Goal: Browse casually

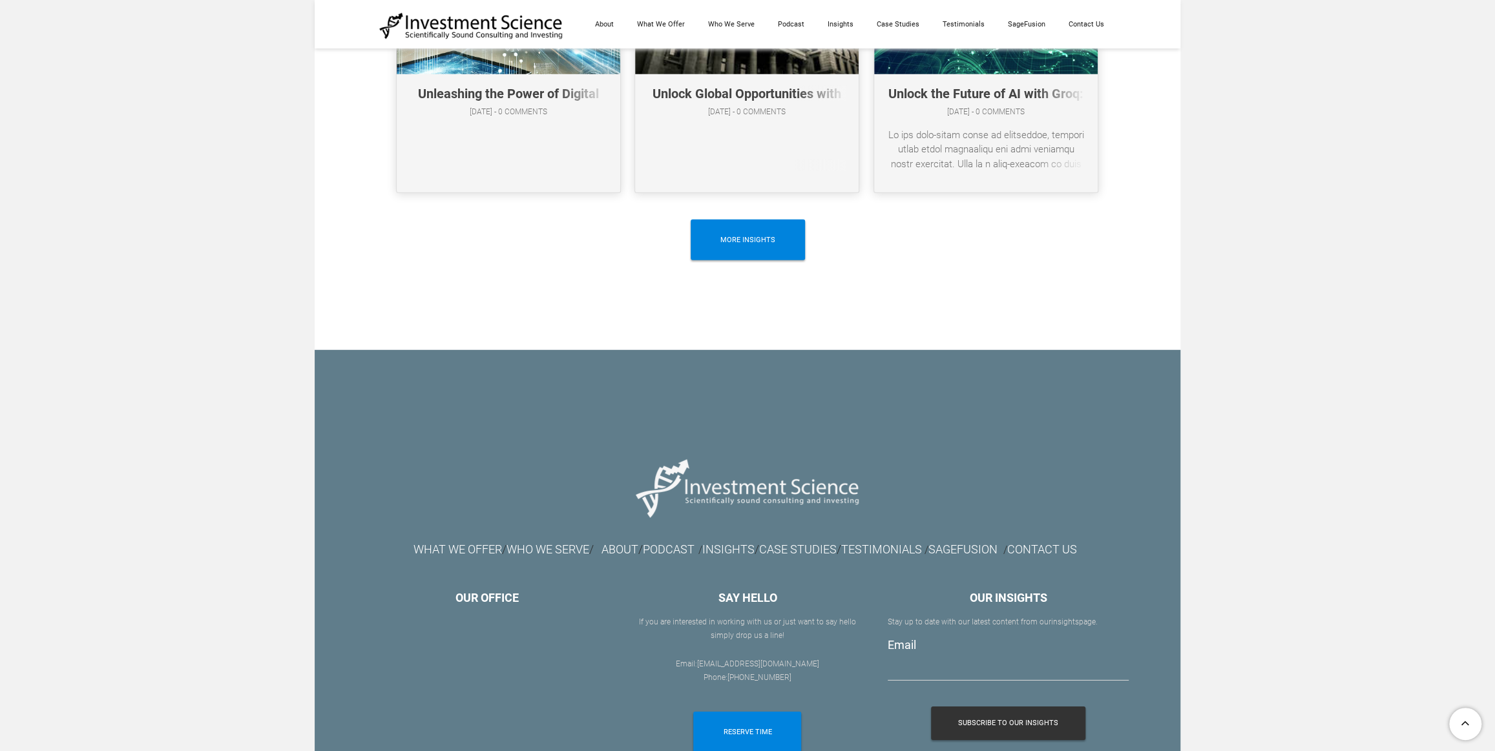
scroll to position [7195, 0]
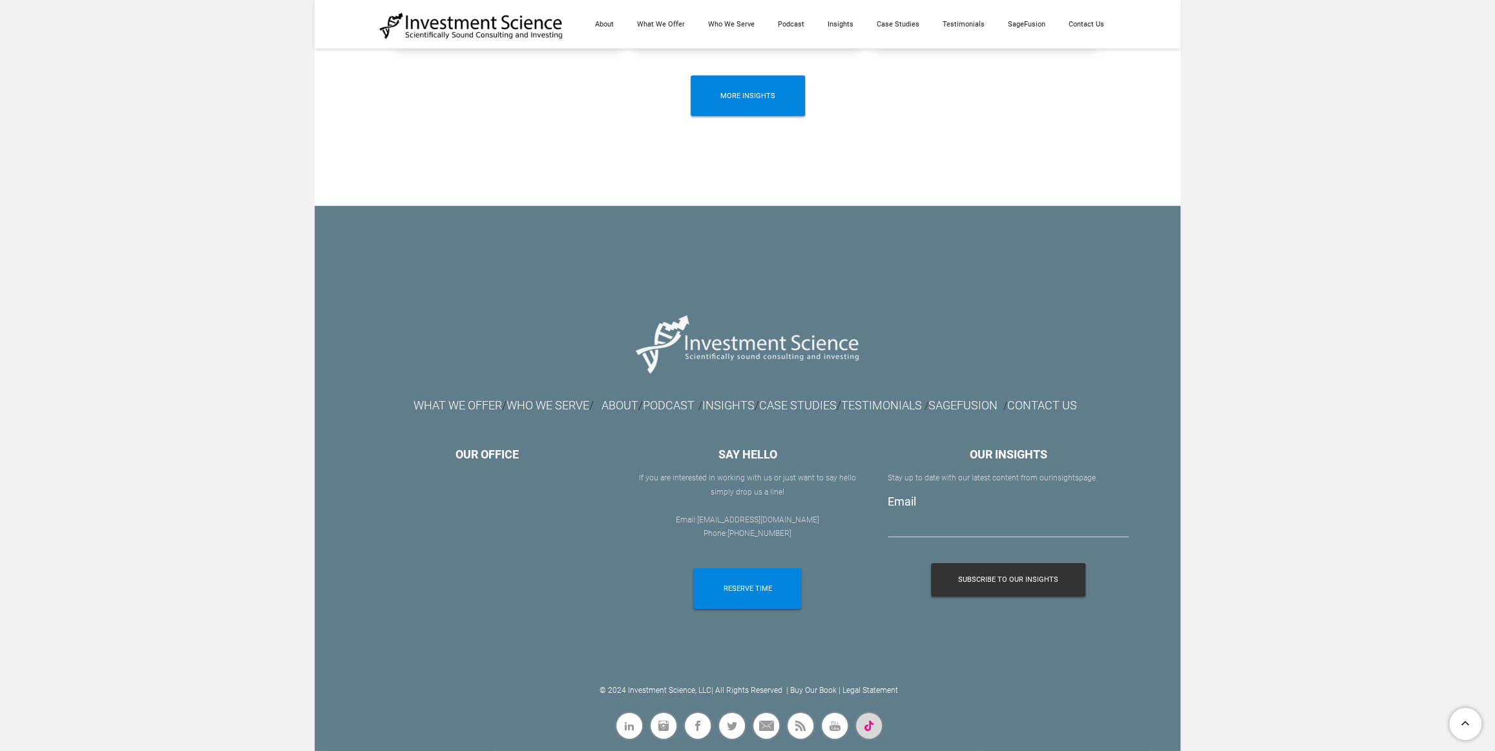
click at [882, 726] on span "Flickr" at bounding box center [882, 726] width 0 height 0
click at [695, 714] on span "Facebook" at bounding box center [695, 714] width 0 height 0
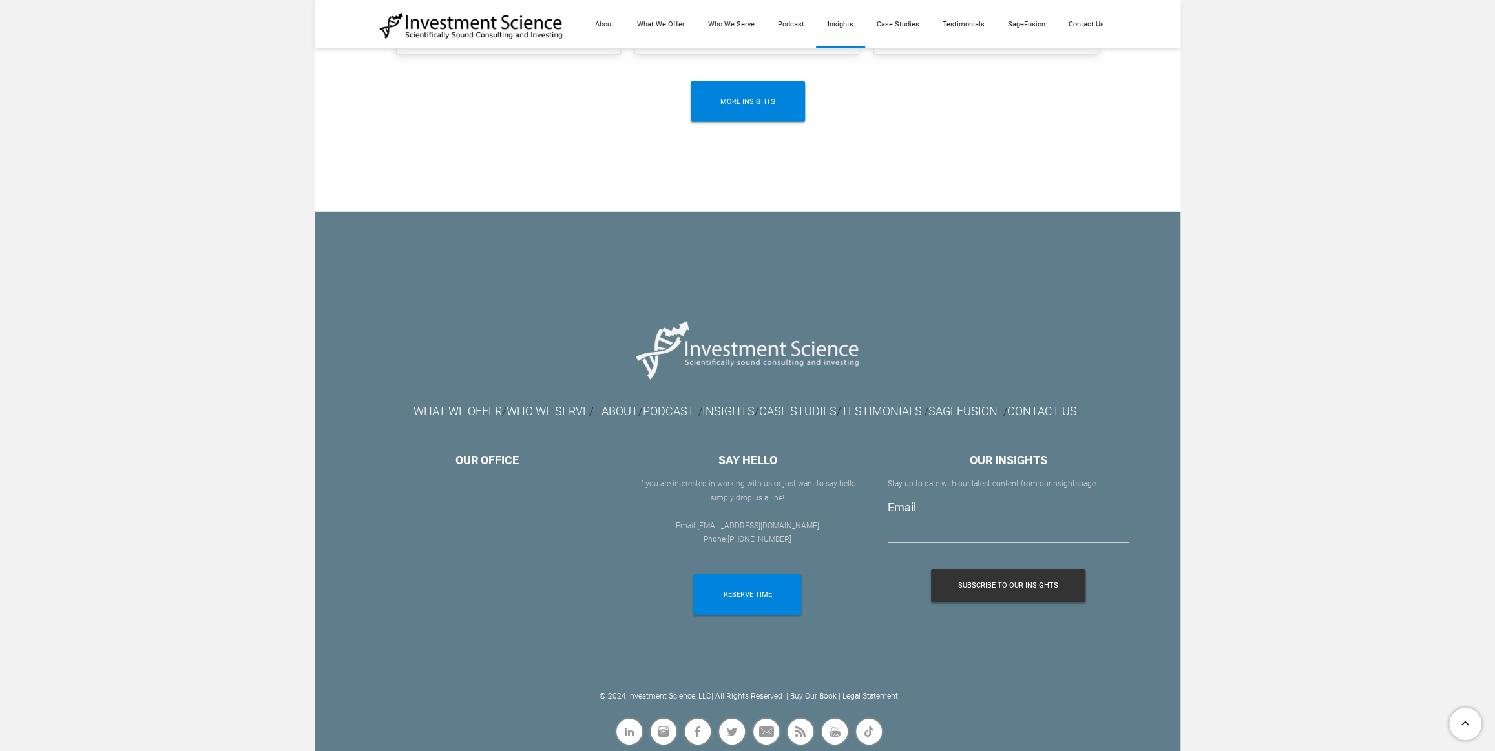
click at [848, 27] on link "Insights" at bounding box center [840, 24] width 49 height 48
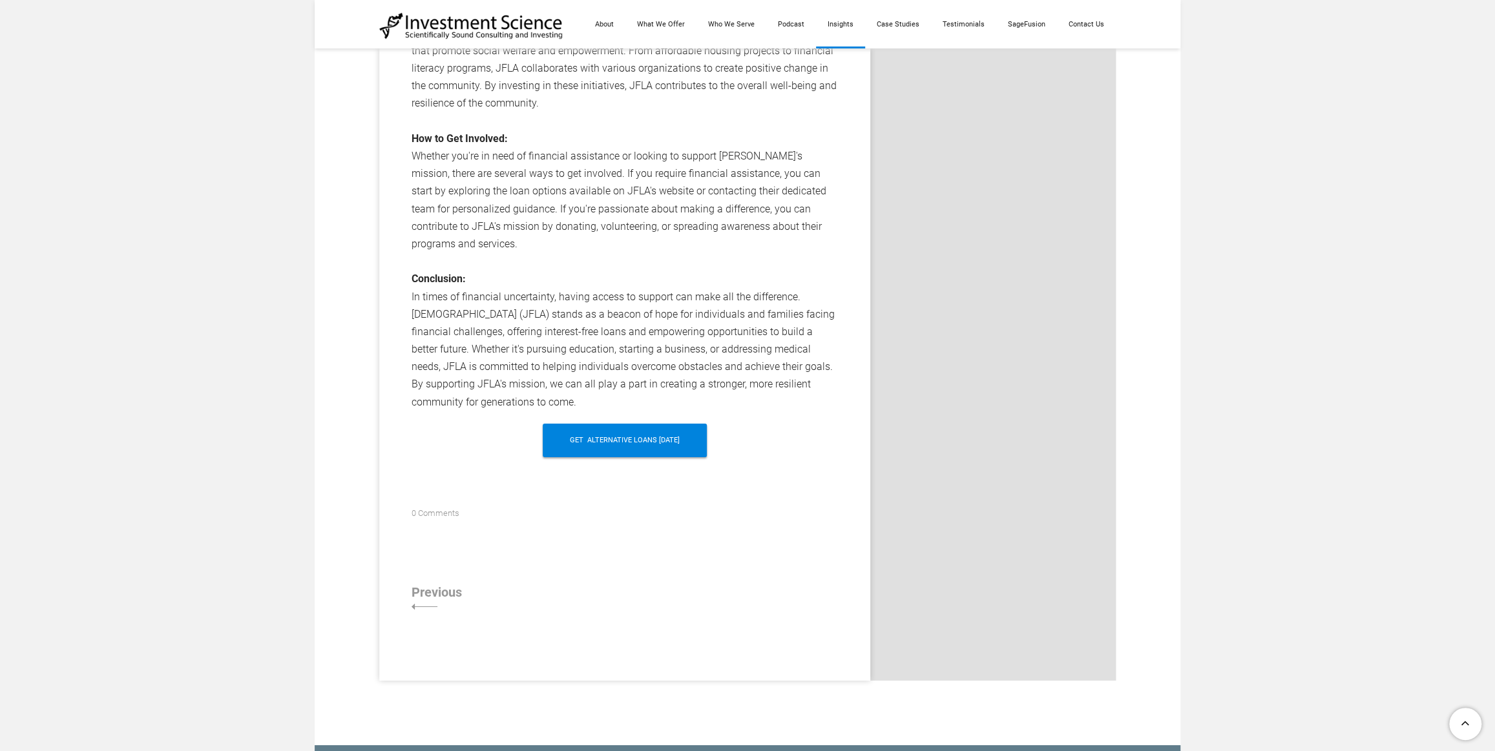
scroll to position [16152, 0]
